Goal: Information Seeking & Learning: Learn about a topic

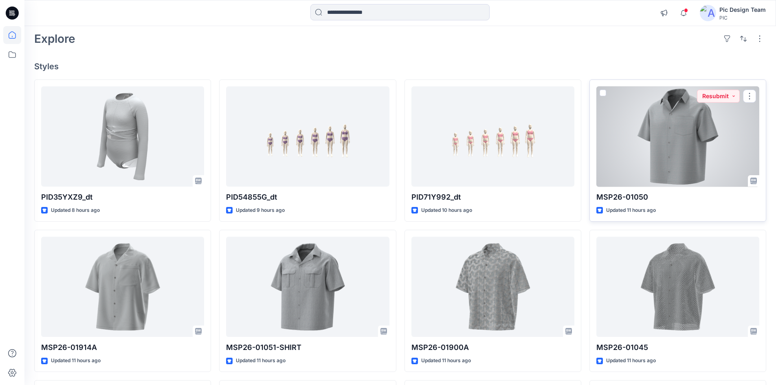
scroll to position [81, 0]
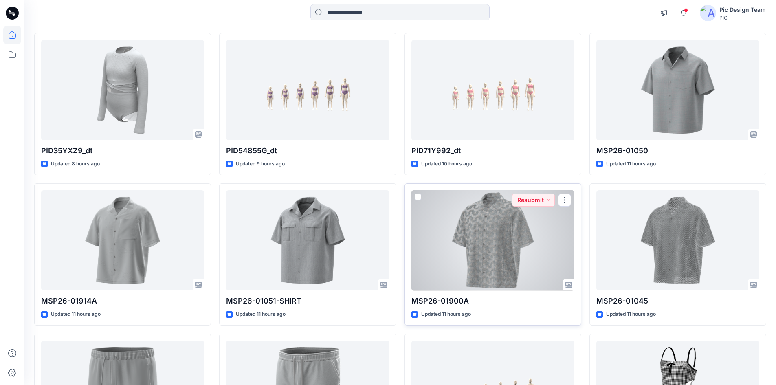
click at [543, 233] on div at bounding box center [492, 240] width 163 height 101
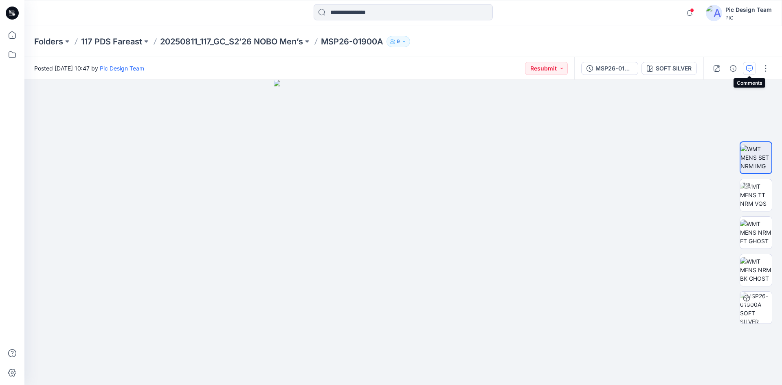
click at [748, 67] on icon "button" at bounding box center [749, 68] width 7 height 7
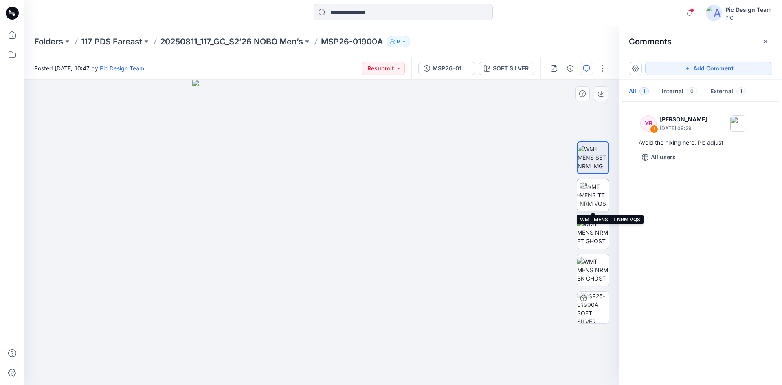
click at [599, 202] on img at bounding box center [593, 195] width 29 height 26
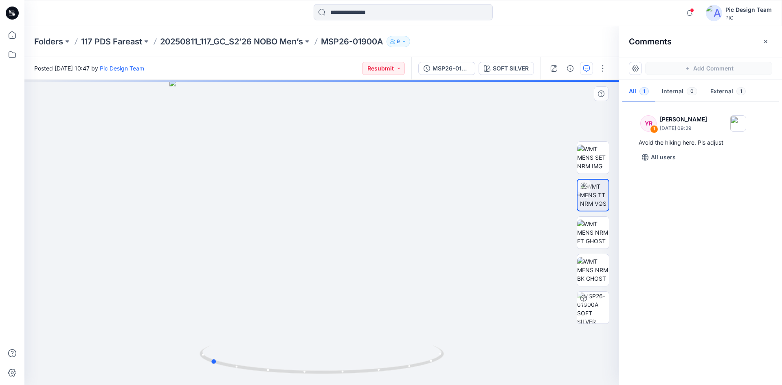
drag, startPoint x: 408, startPoint y: 367, endPoint x: 297, endPoint y: 378, distance: 112.1
click at [297, 378] on div at bounding box center [321, 232] width 595 height 305
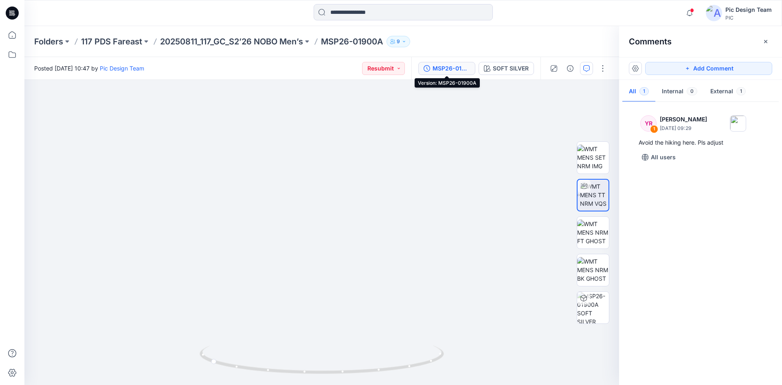
click at [454, 67] on div "MSP26-01900A" at bounding box center [450, 68] width 37 height 9
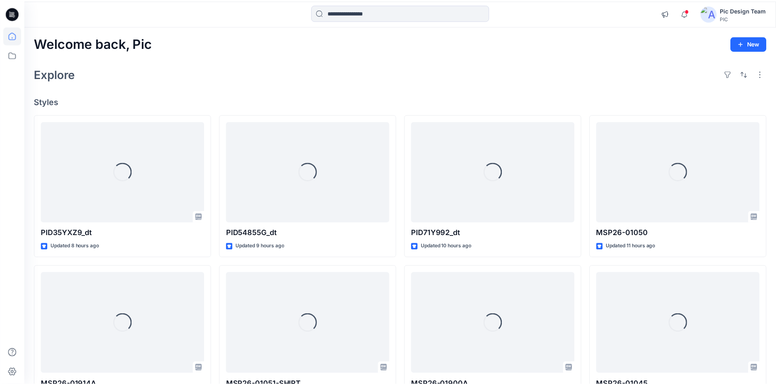
scroll to position [81, 0]
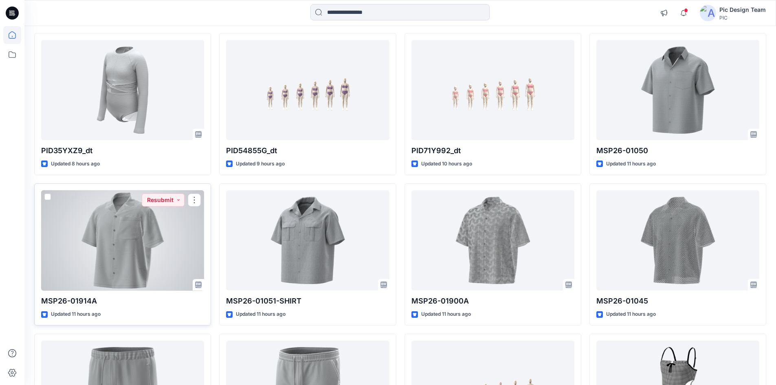
click at [172, 245] on div at bounding box center [122, 240] width 163 height 101
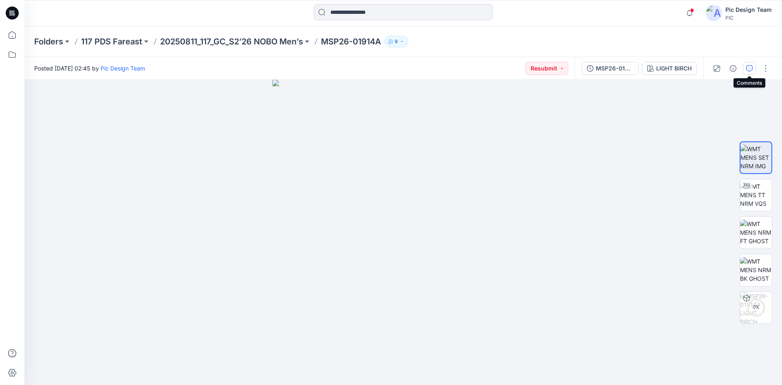
click at [750, 68] on icon "button" at bounding box center [749, 68] width 7 height 7
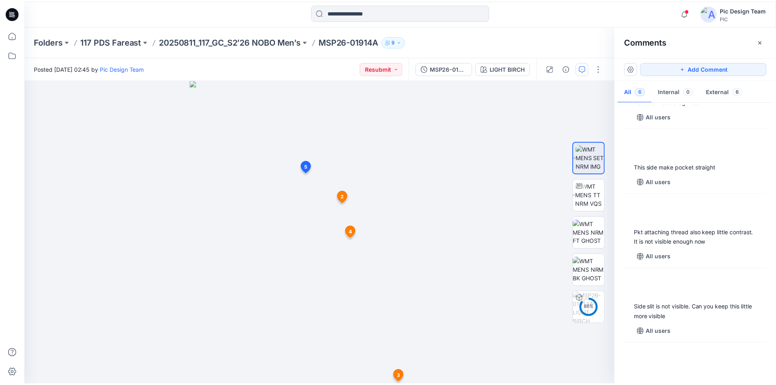
scroll to position [155, 0]
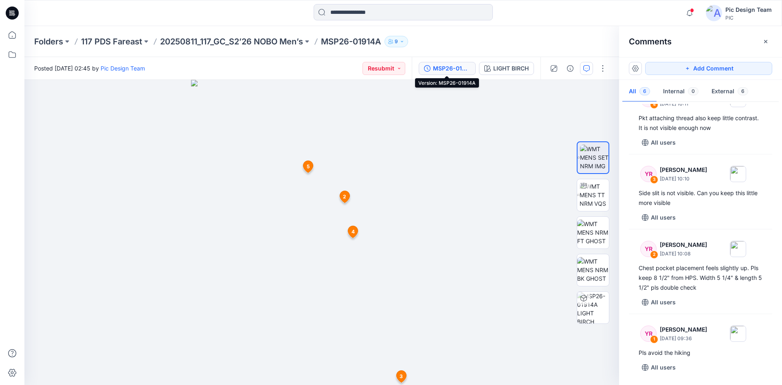
click at [455, 68] on div "MSP26-01914A" at bounding box center [451, 68] width 37 height 9
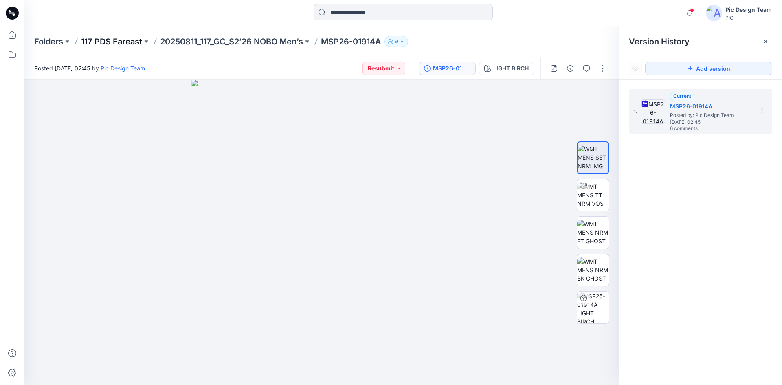
click at [105, 39] on p "117 PDS Fareast" at bounding box center [111, 41] width 61 height 11
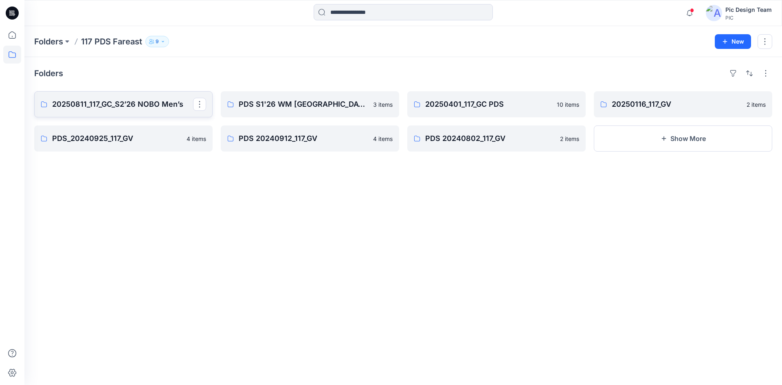
click at [149, 101] on p "20250811_117_GC_S2’26 NOBO Men’s" at bounding box center [122, 104] width 141 height 11
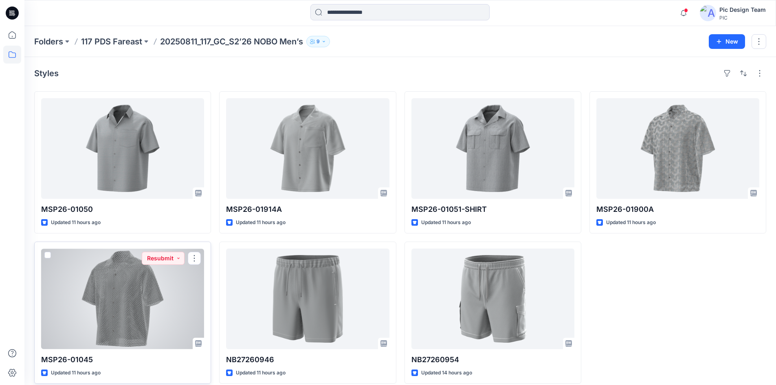
click at [147, 296] on div at bounding box center [122, 298] width 163 height 101
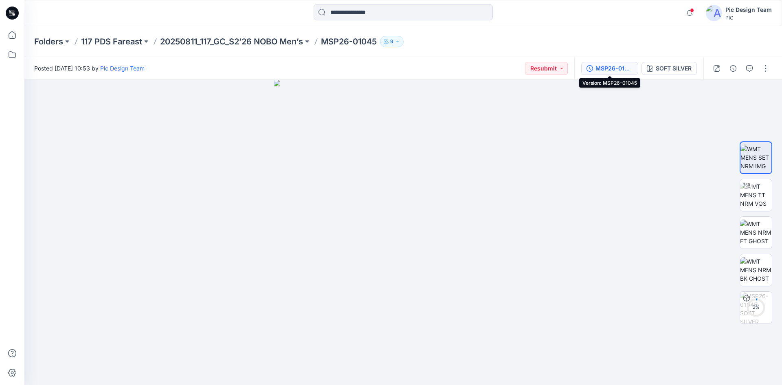
click at [612, 68] on div "MSP26-01045" at bounding box center [613, 68] width 37 height 9
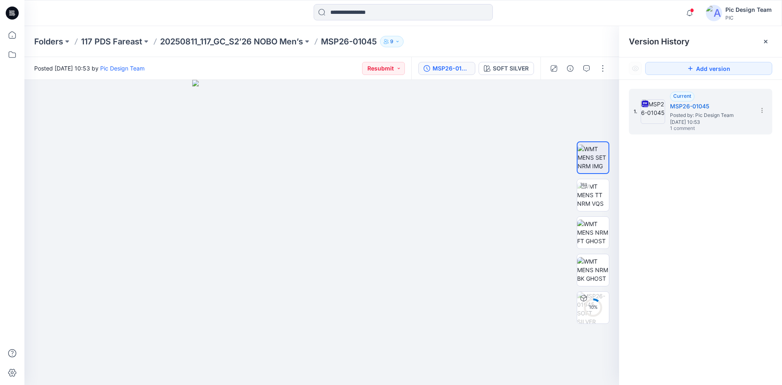
click at [674, 215] on div "1. Current MSP26-01045 Posted by: Pic Design Team Thursday, August 14, 2025 10:…" at bounding box center [700, 238] width 163 height 317
click at [590, 71] on button "button" at bounding box center [586, 68] width 13 height 13
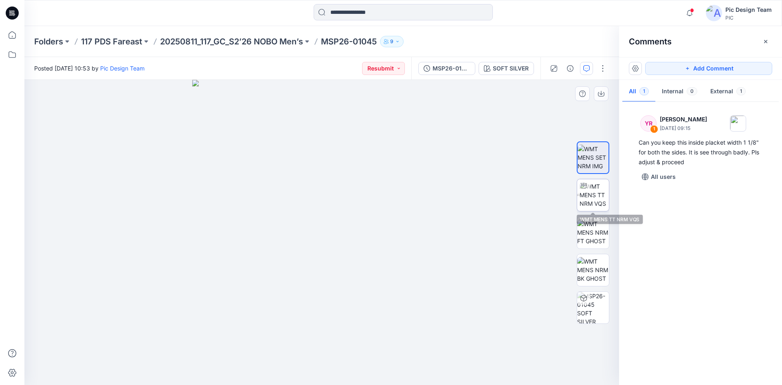
click at [603, 190] on img at bounding box center [593, 195] width 29 height 26
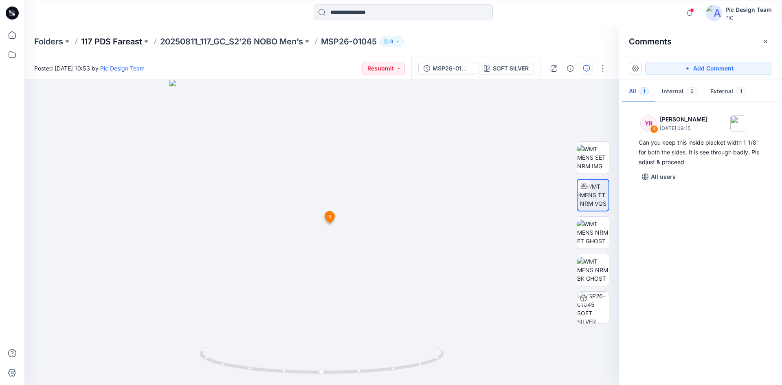
click at [108, 43] on p "117 PDS Fareast" at bounding box center [111, 41] width 61 height 11
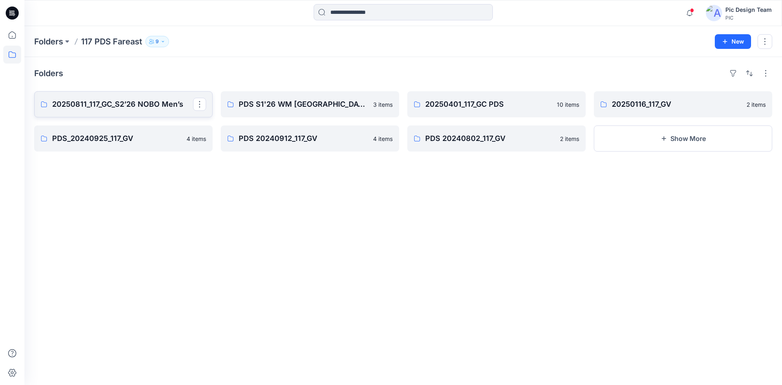
click at [153, 110] on link "20250811_117_GC_S2’26 NOBO Men’s" at bounding box center [123, 104] width 178 height 26
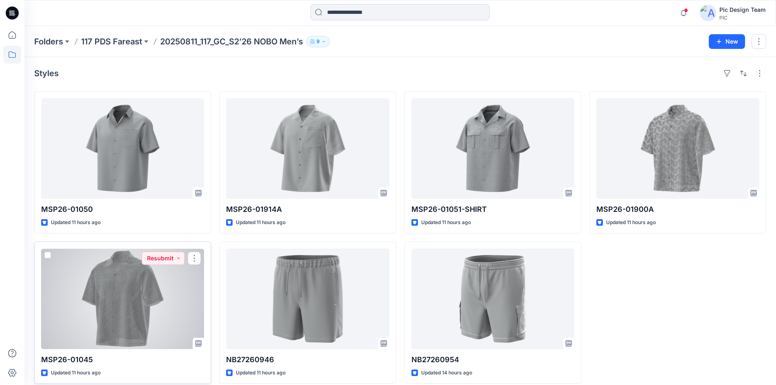
click at [130, 309] on div at bounding box center [122, 298] width 163 height 101
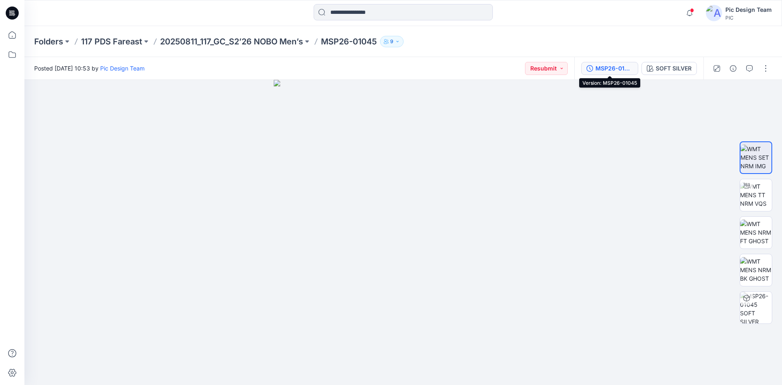
click at [624, 74] on button "MSP26-01045" at bounding box center [609, 68] width 57 height 13
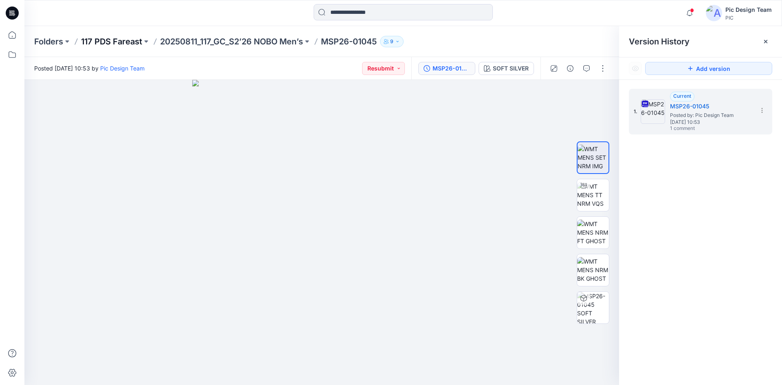
click at [103, 43] on p "117 PDS Fareast" at bounding box center [111, 41] width 61 height 11
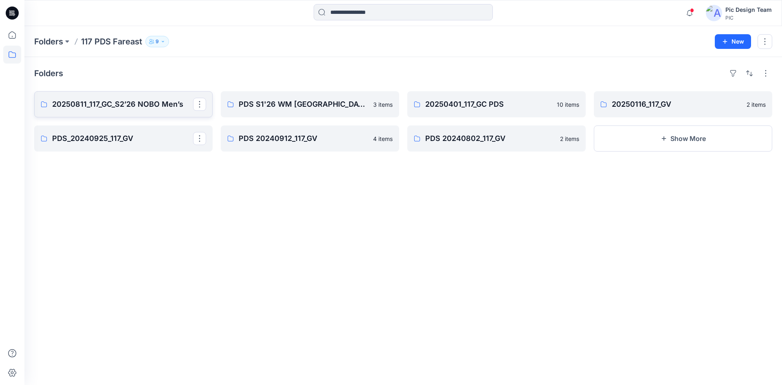
click at [143, 103] on p "20250811_117_GC_S2’26 NOBO Men’s" at bounding box center [122, 104] width 141 height 11
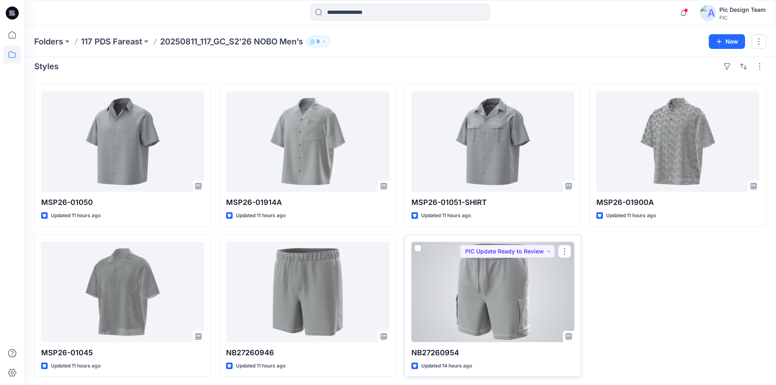
scroll to position [9, 0]
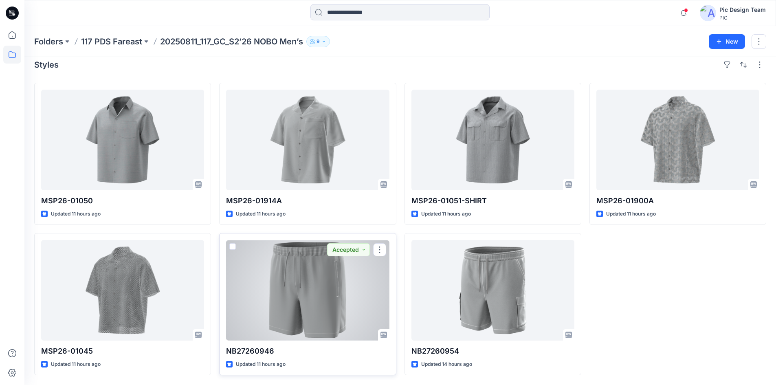
click at [301, 311] on div at bounding box center [307, 290] width 163 height 101
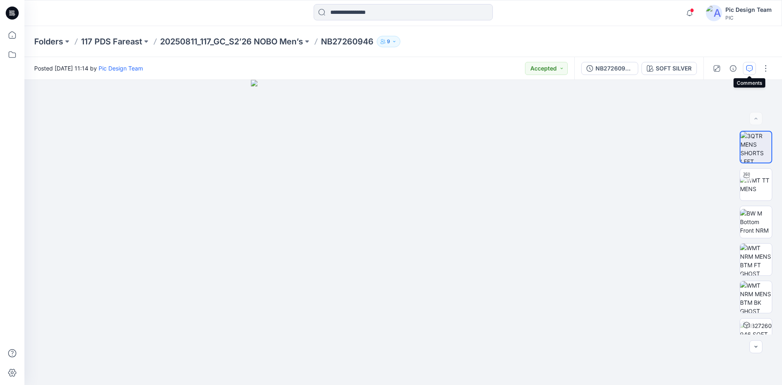
click at [745, 69] on button "button" at bounding box center [749, 68] width 13 height 13
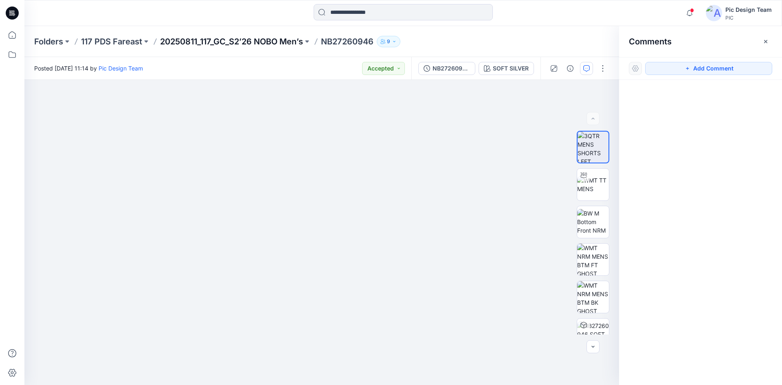
click at [208, 40] on p "20250811_117_GC_S2’26 NOBO Men’s" at bounding box center [231, 41] width 143 height 11
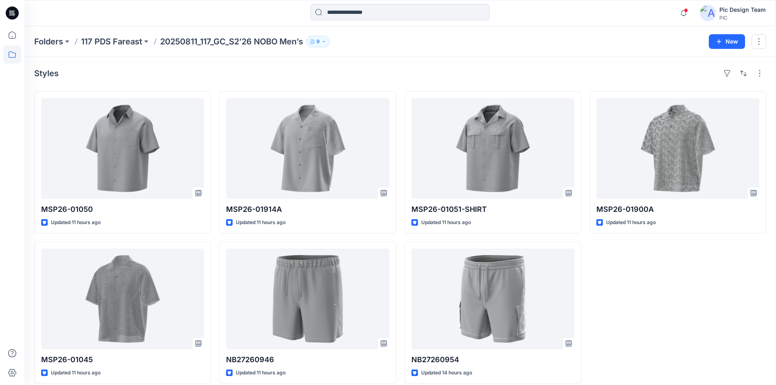
click at [711, 11] on img at bounding box center [708, 13] width 16 height 16
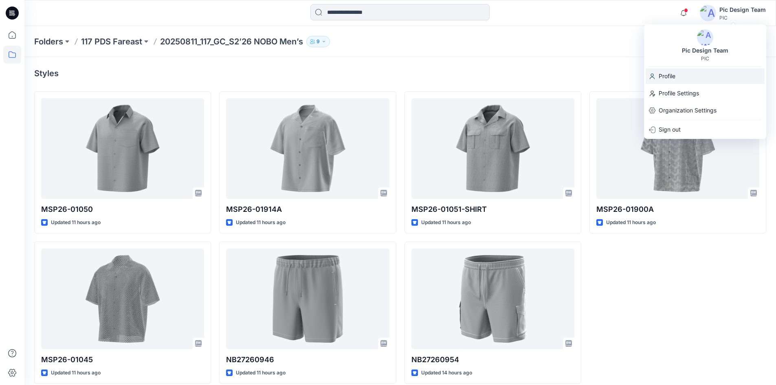
click at [684, 72] on div "Profile" at bounding box center [704, 75] width 119 height 15
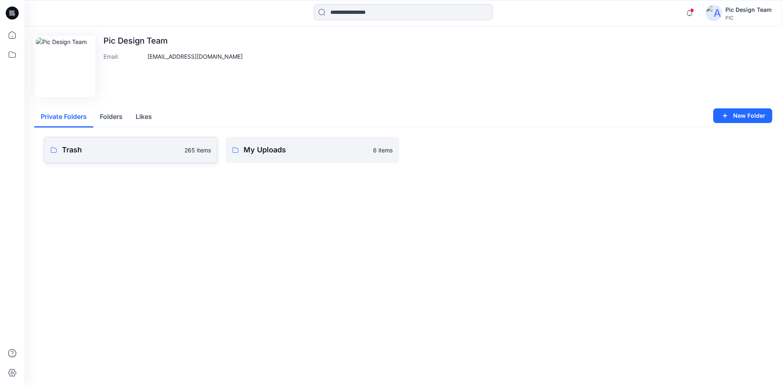
click at [119, 154] on p "Trash" at bounding box center [121, 149] width 118 height 11
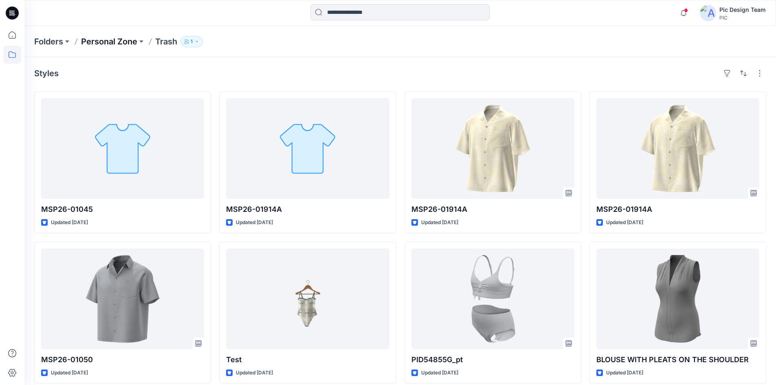
click at [96, 43] on p "Personal Zone" at bounding box center [109, 41] width 56 height 11
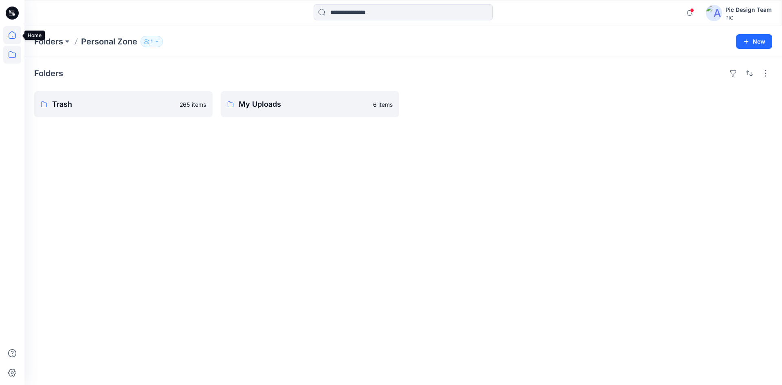
click at [14, 37] on icon at bounding box center [12, 35] width 18 height 18
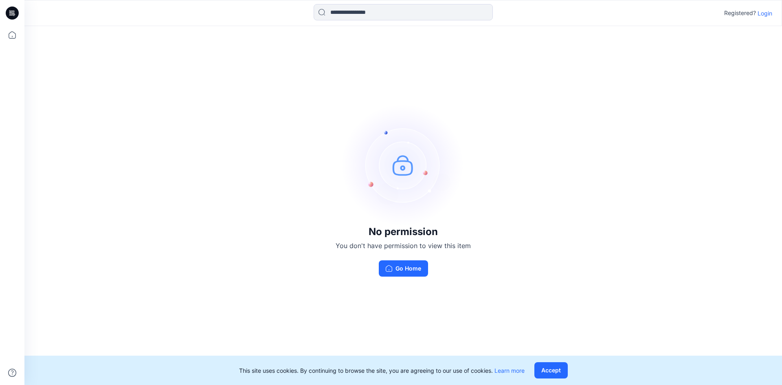
click at [766, 15] on p "Login" at bounding box center [764, 13] width 15 height 9
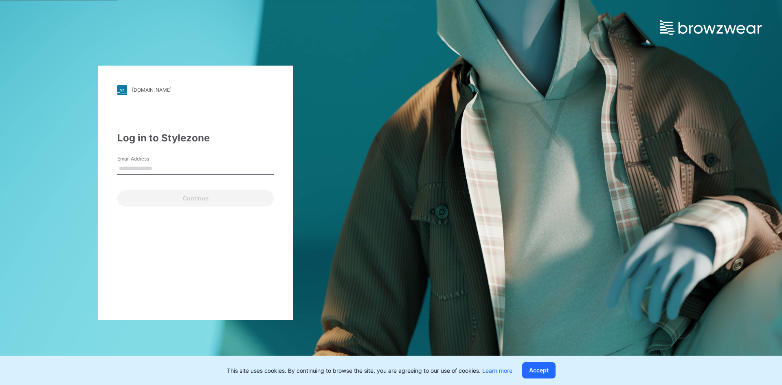
click at [214, 163] on input "Email Address" at bounding box center [195, 168] width 156 height 12
click at [190, 169] on input "Email Address" at bounding box center [195, 168] width 156 height 12
paste input "**********"
type input "**********"
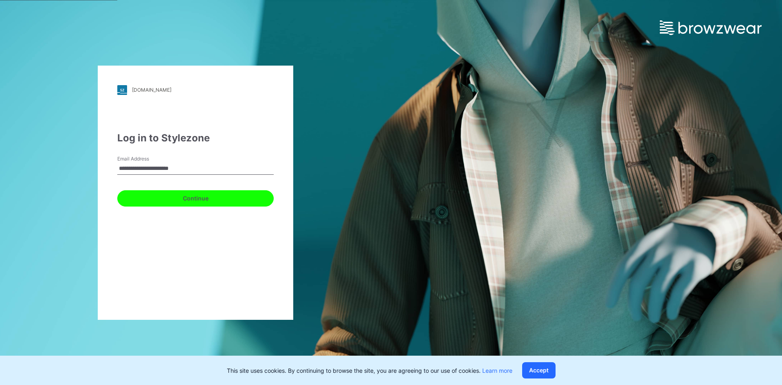
click at [210, 197] on button "Continue" at bounding box center [195, 198] width 156 height 16
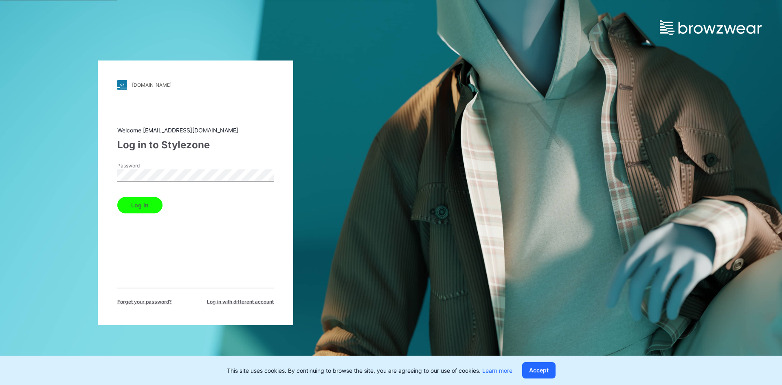
click at [129, 203] on button "Log in" at bounding box center [139, 205] width 45 height 16
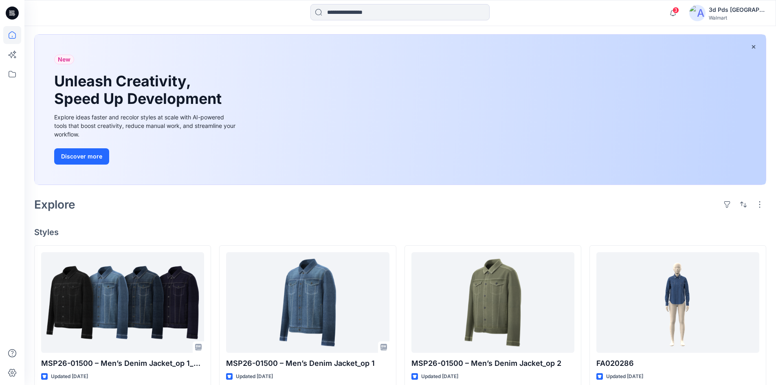
scroll to position [122, 0]
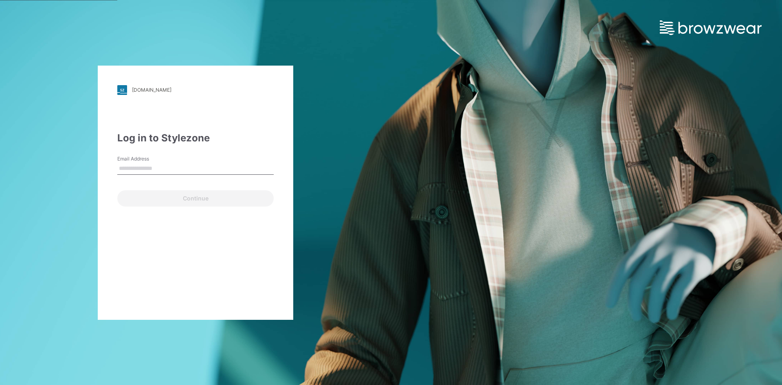
type input "**********"
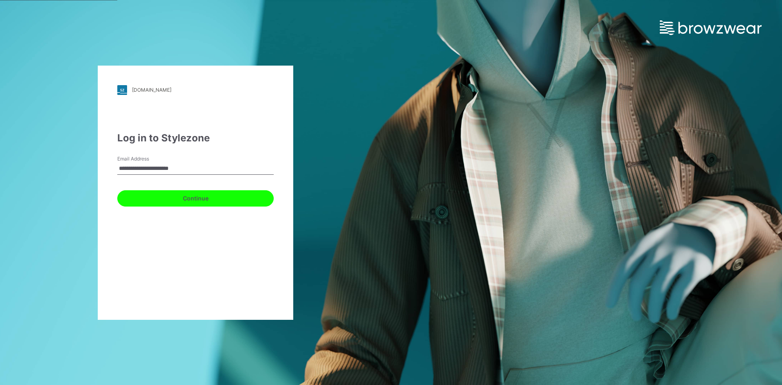
click at [167, 198] on button "Continue" at bounding box center [195, 198] width 156 height 16
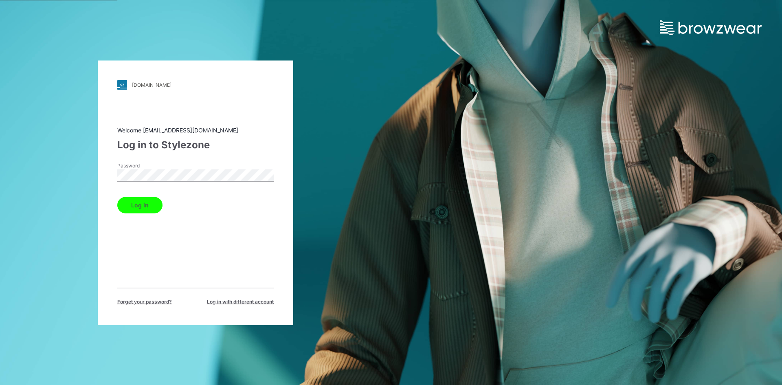
click at [154, 204] on button "Log in" at bounding box center [139, 205] width 45 height 16
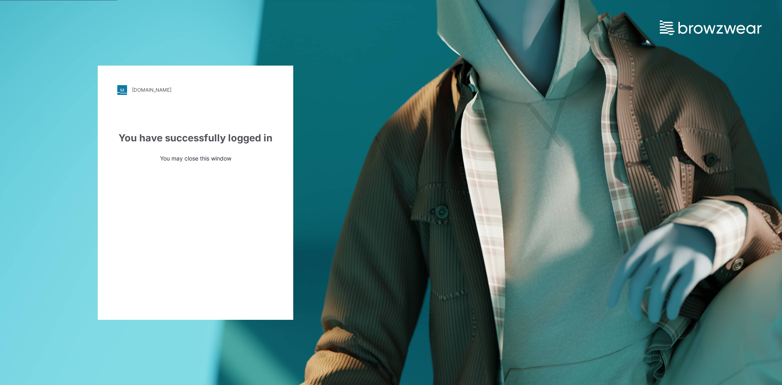
click at [144, 89] on div "walmart.stylezone.com" at bounding box center [151, 90] width 39 height 6
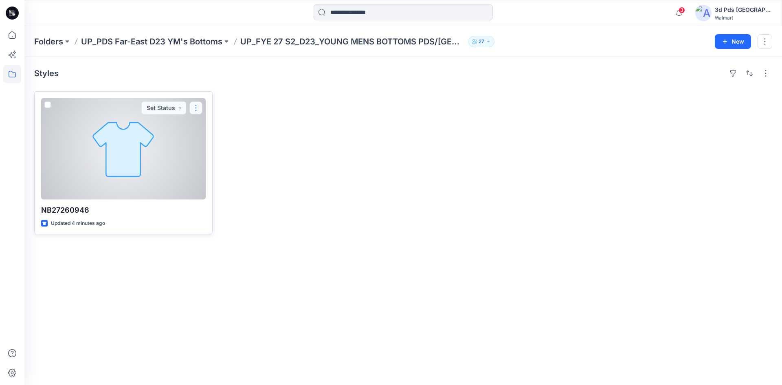
click at [198, 106] on button "button" at bounding box center [195, 107] width 13 height 13
click at [220, 126] on button "Edit" at bounding box center [235, 126] width 88 height 15
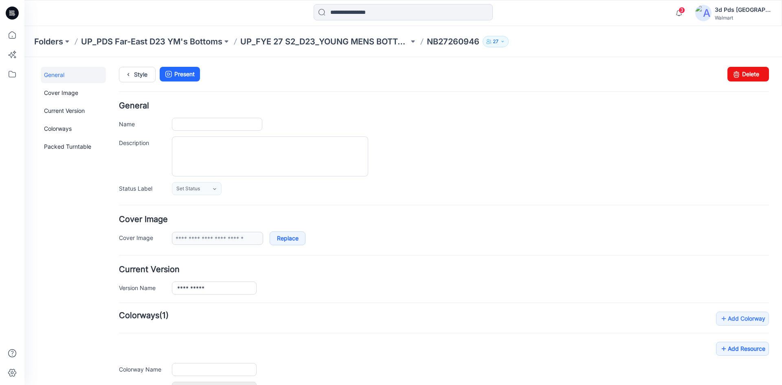
type input "**********"
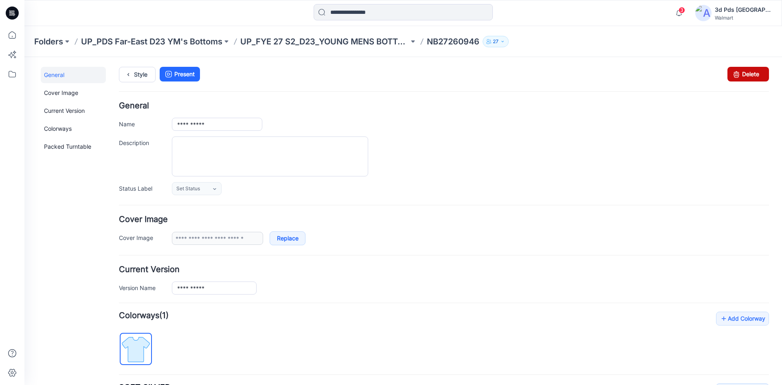
click at [731, 77] on icon at bounding box center [736, 74] width 11 height 15
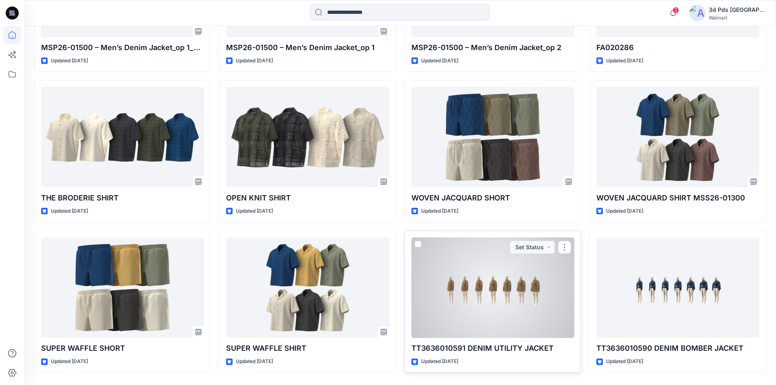
scroll to position [366, 0]
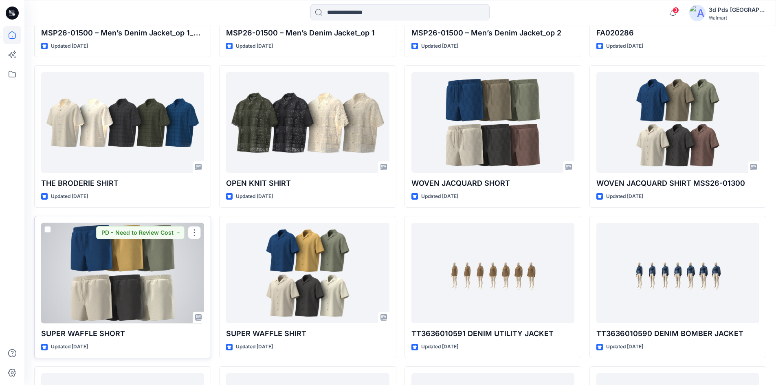
click at [123, 280] on div at bounding box center [122, 273] width 163 height 101
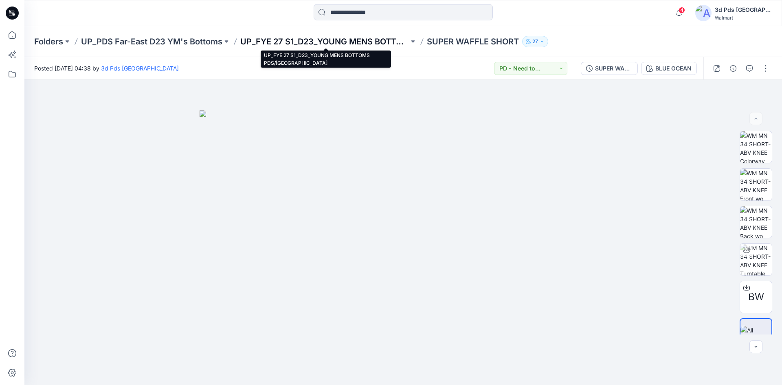
click at [286, 44] on p "UP_FYE 27 S1_D23_YOUNG MENS BOTTOMS PDS/FAR EAST" at bounding box center [324, 41] width 169 height 11
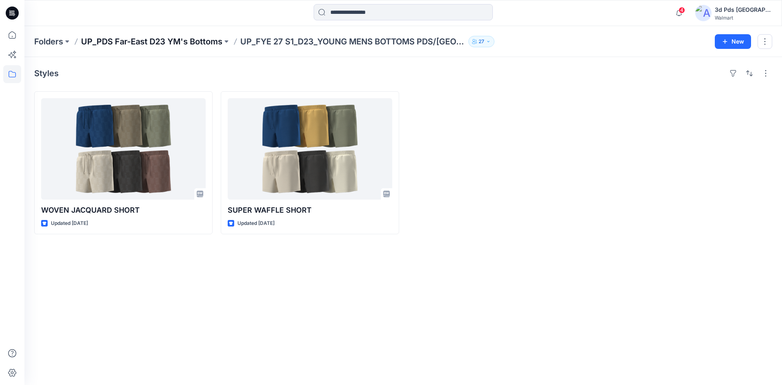
click at [169, 40] on p "UP_PDS Far-East D23 YM's Bottoms" at bounding box center [151, 41] width 141 height 11
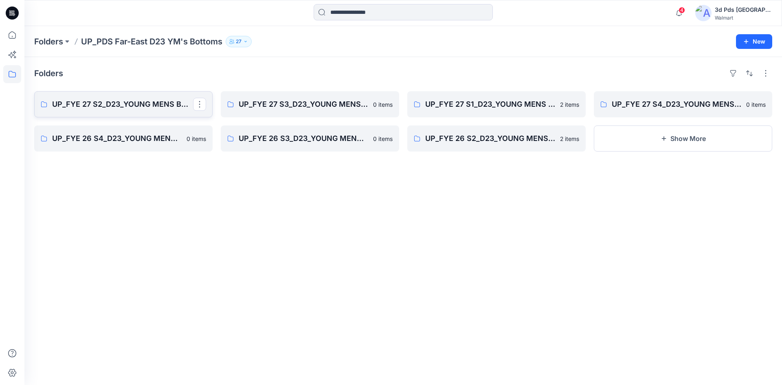
click at [146, 106] on p "UP_FYE 27 S2_D23_YOUNG MENS BOTTOMS PDS/[GEOGRAPHIC_DATA]" at bounding box center [122, 104] width 141 height 11
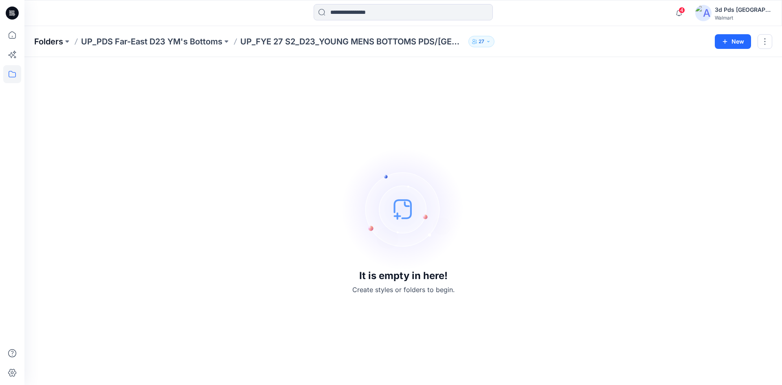
click at [55, 40] on p "Folders" at bounding box center [48, 41] width 29 height 11
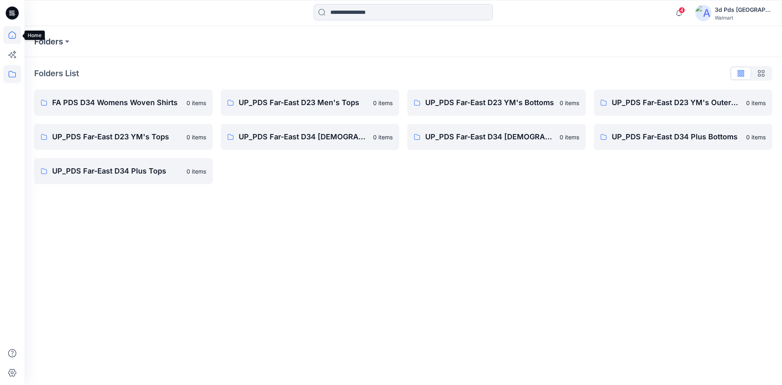
click at [9, 37] on icon at bounding box center [12, 35] width 18 height 18
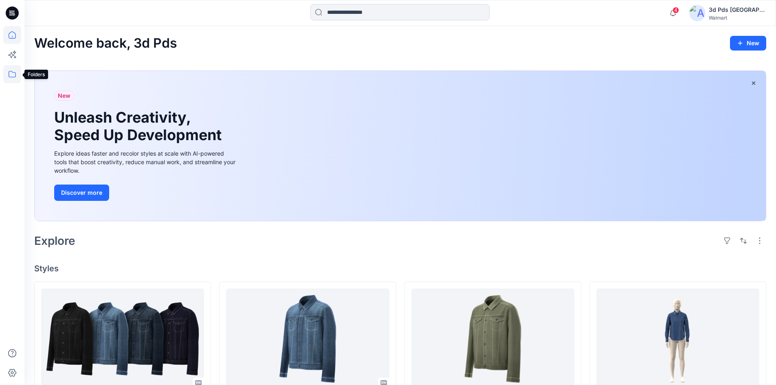
click at [16, 75] on icon at bounding box center [12, 74] width 18 height 18
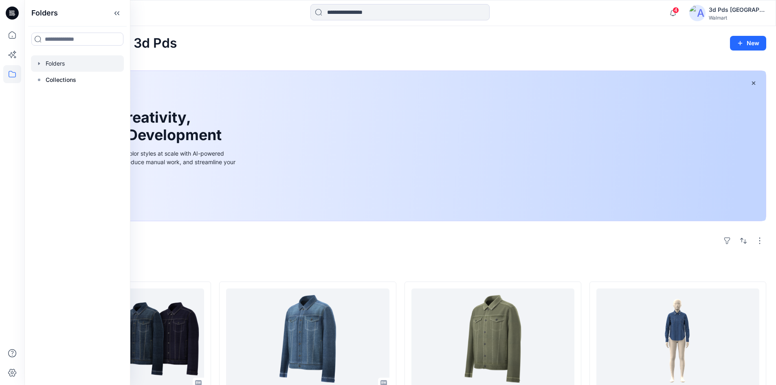
click at [73, 68] on div at bounding box center [77, 63] width 93 height 16
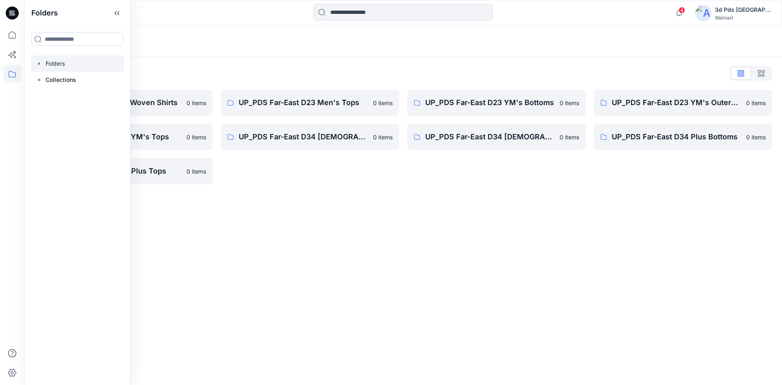
click at [204, 65] on div "Folders List FA PDS D34 Womens Woven Shirts 0 items UP_PDS Far-East D23 YM's To…" at bounding box center [402, 125] width 757 height 137
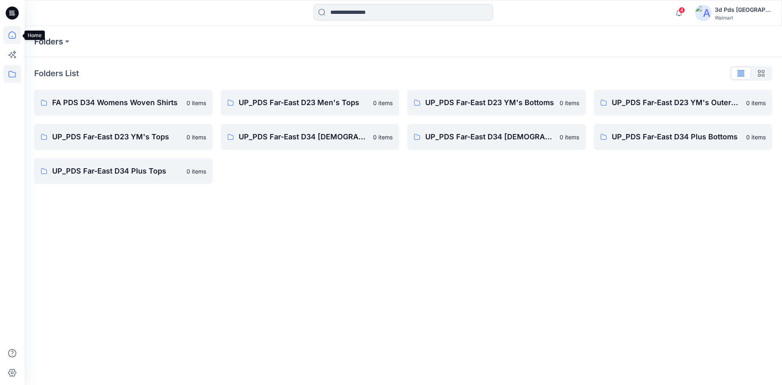
click at [15, 34] on icon at bounding box center [12, 35] width 18 height 18
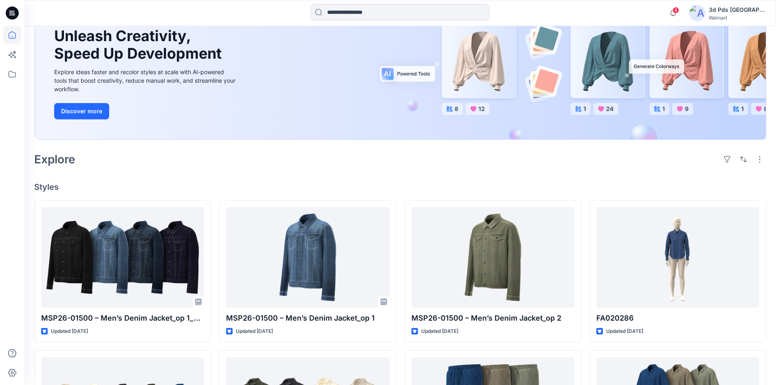
scroll to position [204, 0]
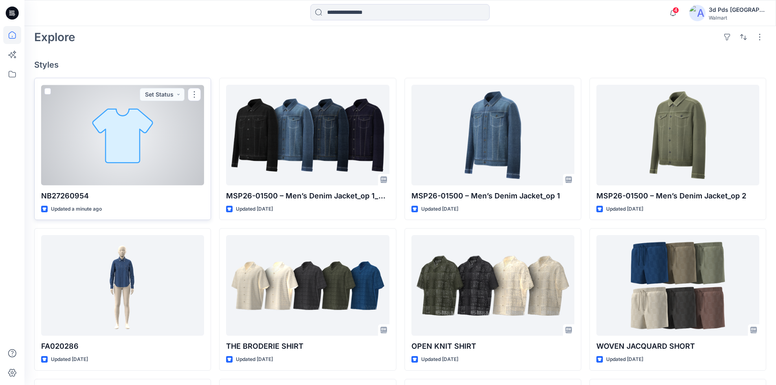
click at [149, 136] on div at bounding box center [122, 135] width 163 height 101
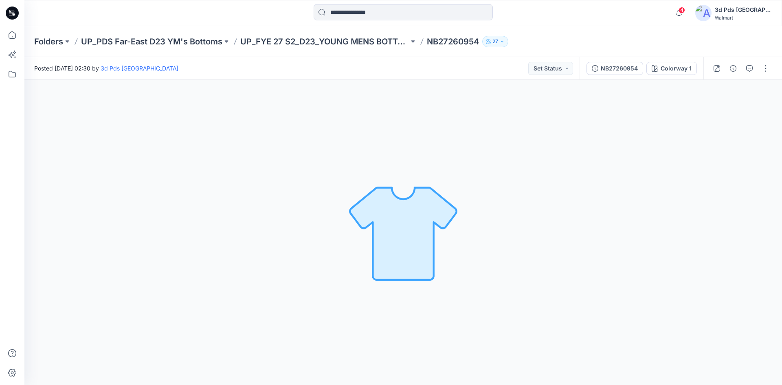
click at [397, 226] on img at bounding box center [403, 233] width 114 height 114
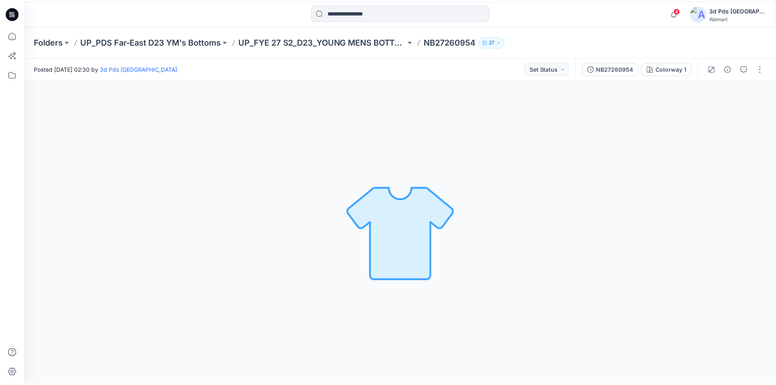
scroll to position [204, 0]
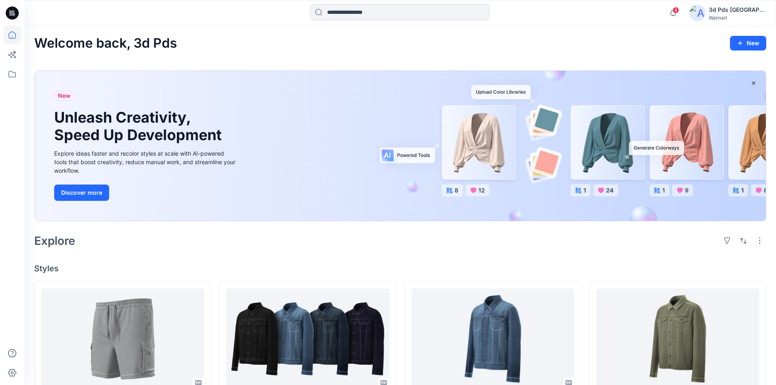
scroll to position [204, 0]
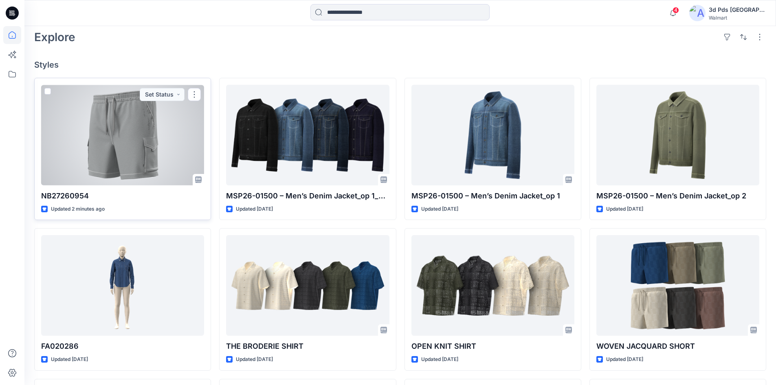
click at [125, 156] on div at bounding box center [122, 135] width 163 height 101
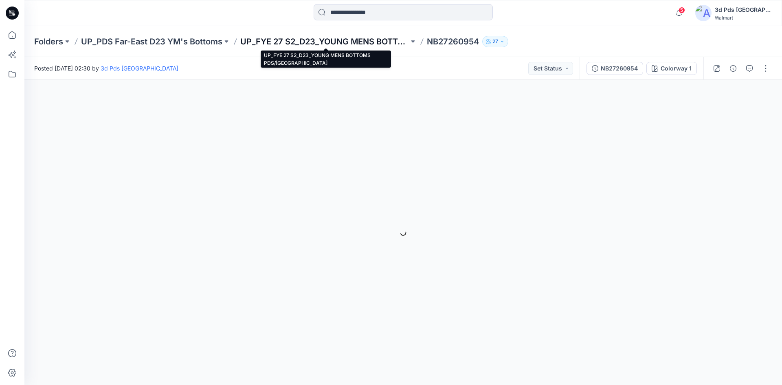
click at [312, 42] on p "UP_FYE 27 S2_D23_YOUNG MENS BOTTOMS PDS/[GEOGRAPHIC_DATA]" at bounding box center [324, 41] width 169 height 11
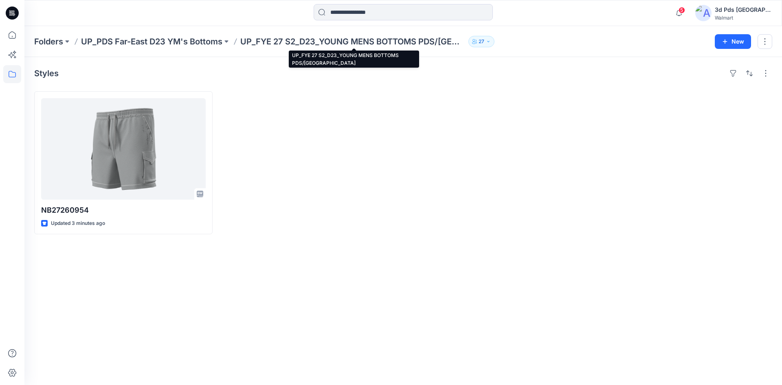
click at [329, 42] on p "UP_FYE 27 S2_D23_YOUNG MENS BOTTOMS PDS/[GEOGRAPHIC_DATA]" at bounding box center [352, 41] width 225 height 11
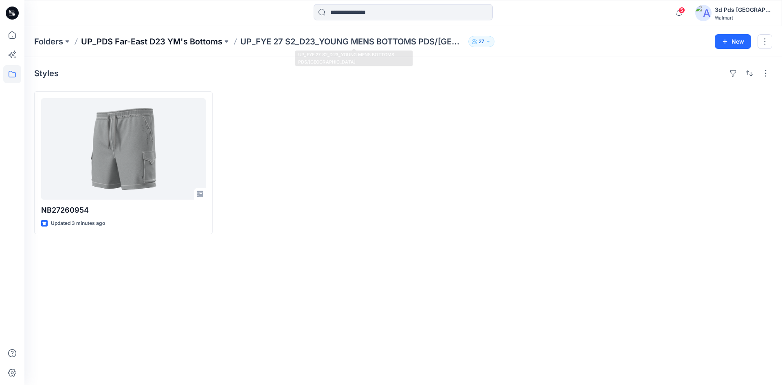
click at [191, 38] on p "UP_PDS Far-East D23 YM's Bottoms" at bounding box center [151, 41] width 141 height 11
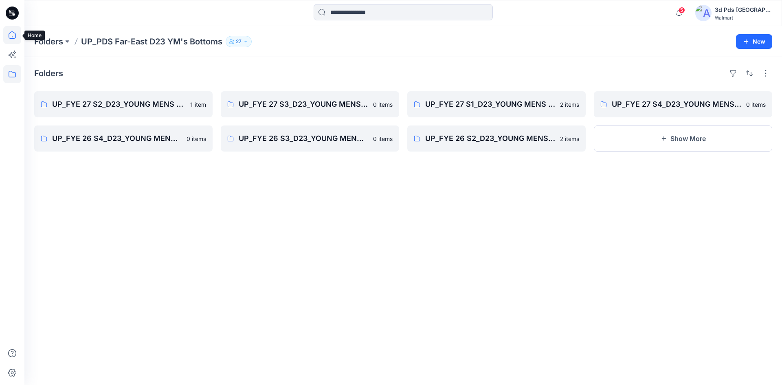
click at [13, 37] on icon at bounding box center [12, 35] width 18 height 18
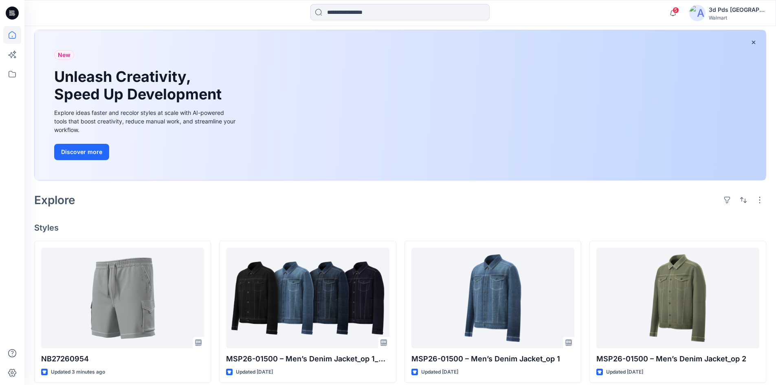
scroll to position [81, 0]
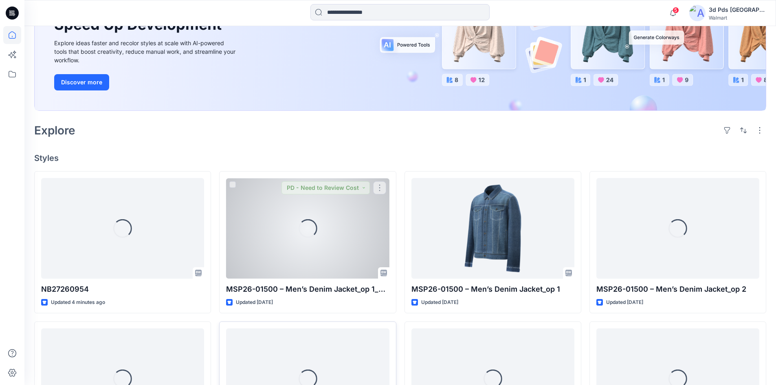
scroll to position [163, 0]
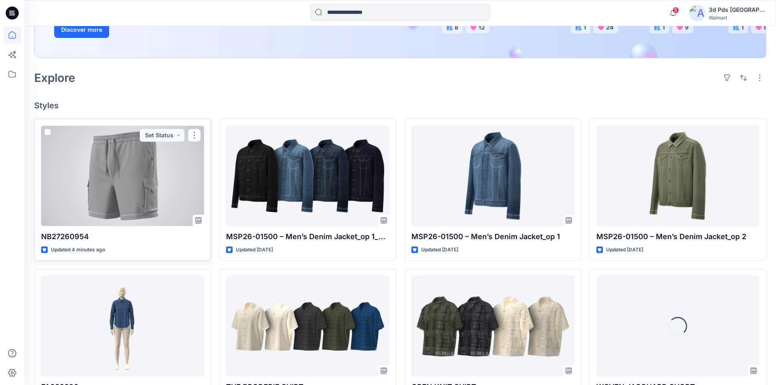
click at [145, 181] on div at bounding box center [122, 175] width 163 height 101
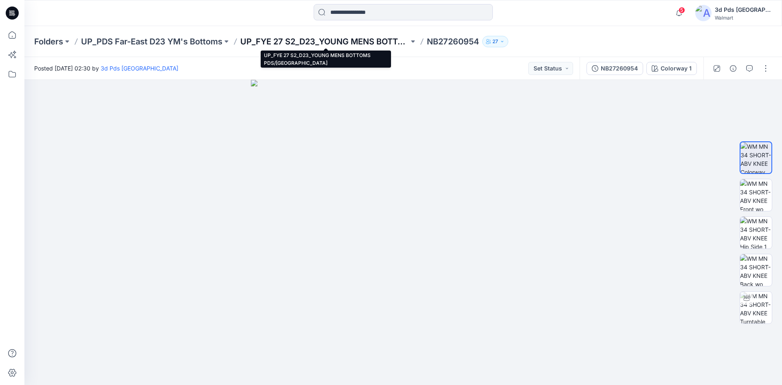
click at [299, 39] on p "UP_FYE 27 S2_D23_YOUNG MENS BOTTOMS PDS/[GEOGRAPHIC_DATA]" at bounding box center [324, 41] width 169 height 11
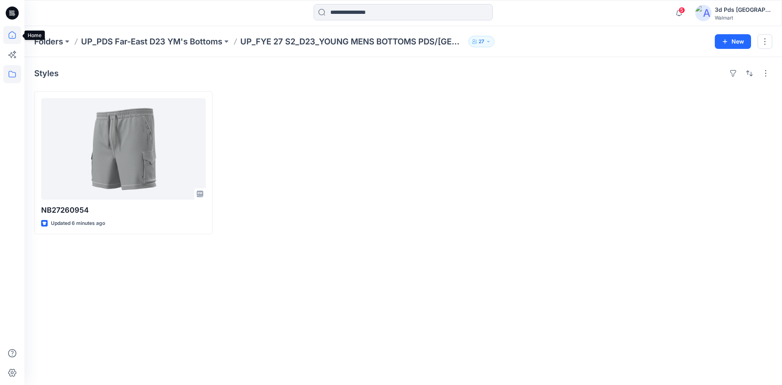
click at [12, 37] on icon at bounding box center [12, 37] width 0 height 2
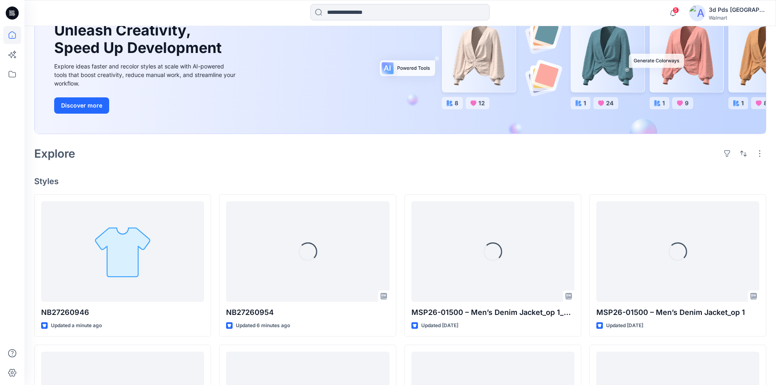
scroll to position [163, 0]
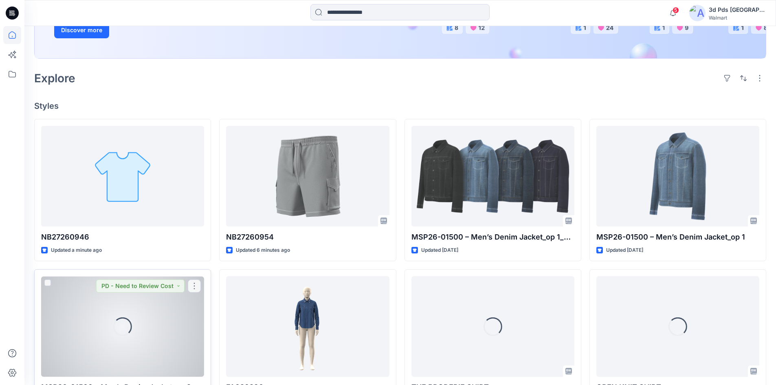
scroll to position [163, 0]
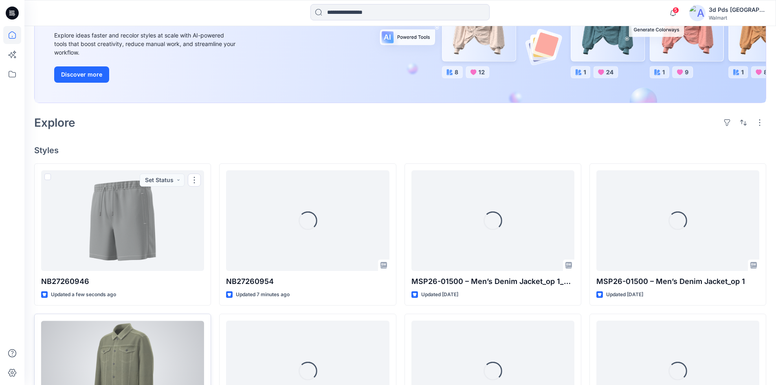
scroll to position [122, 0]
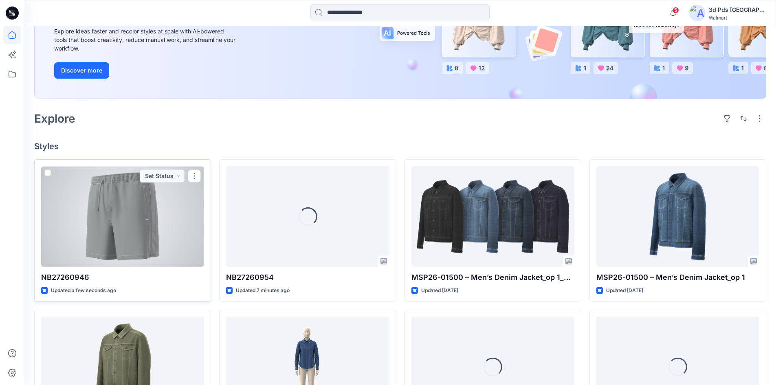
click at [154, 235] on div at bounding box center [122, 216] width 163 height 101
